Goal: Task Accomplishment & Management: Complete application form

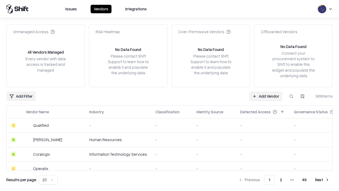
click at [265, 96] on link "Add Vendor" at bounding box center [265, 96] width 33 height 10
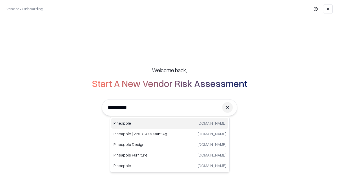
click at [170, 123] on div "Pineapple [DOMAIN_NAME]" at bounding box center [169, 123] width 117 height 11
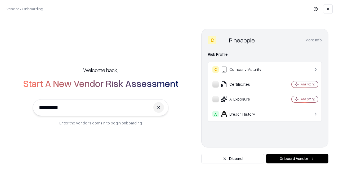
type input "*********"
click at [297, 158] on button "Onboard Vendor" at bounding box center [297, 159] width 62 height 10
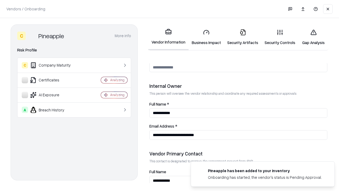
scroll to position [274, 0]
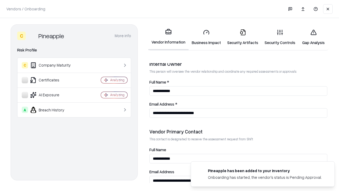
click at [206, 37] on link "Business Impact" at bounding box center [205, 37] width 35 height 25
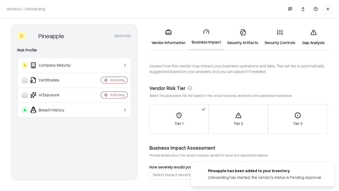
click at [313, 37] on link "Gap Analysis" at bounding box center [313, 37] width 30 height 25
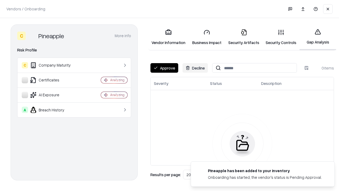
click at [164, 68] on button "Approve" at bounding box center [164, 68] width 28 height 10
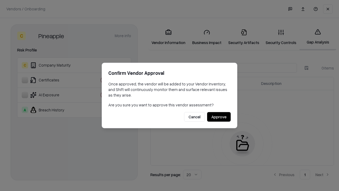
click at [219, 116] on button "Approve" at bounding box center [219, 117] width 24 height 10
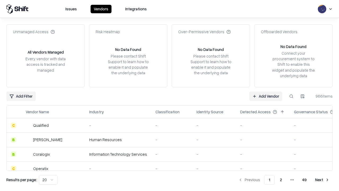
type input "*********"
click at [265, 96] on link "Add Vendor" at bounding box center [265, 96] width 33 height 10
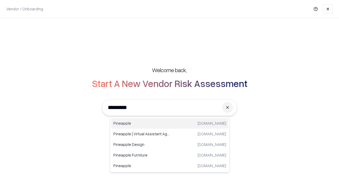
click at [170, 123] on div "Pineapple [DOMAIN_NAME]" at bounding box center [169, 123] width 117 height 11
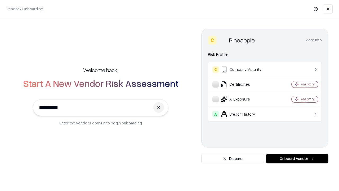
type input "*********"
click at [297, 158] on button "Onboard Vendor" at bounding box center [297, 159] width 62 height 10
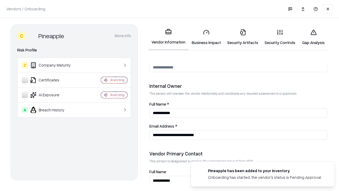
scroll to position [274, 0]
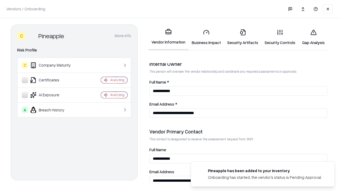
click at [313, 37] on link "Gap Analysis" at bounding box center [313, 37] width 30 height 25
